Goal: Task Accomplishment & Management: Manage account settings

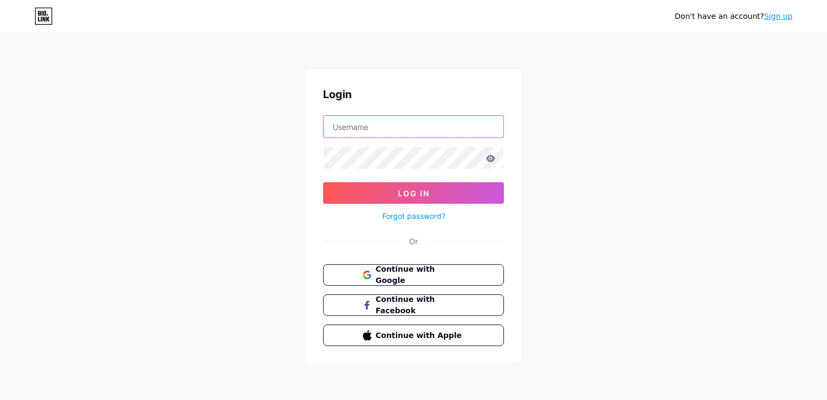
drag, startPoint x: 375, startPoint y: 123, endPoint x: 378, endPoint y: 136, distance: 13.2
click at [375, 124] on input "text" at bounding box center [414, 127] width 180 height 22
type input "imami60715097@gmail.com"
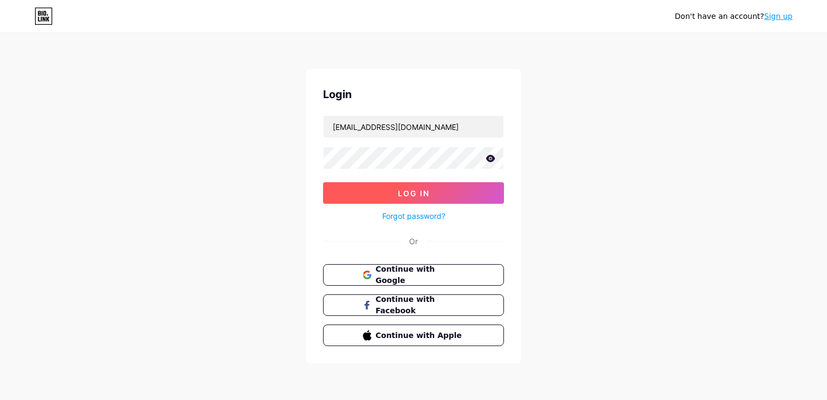
click at [379, 193] on button "Log In" at bounding box center [413, 193] width 181 height 22
